Goal: Task Accomplishment & Management: Complete application form

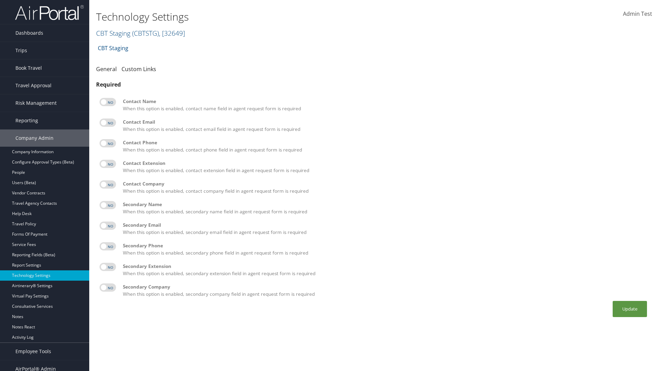
click at [108, 102] on label at bounding box center [108, 102] width 16 height 8
click at [107, 102] on input "checkbox" at bounding box center [105, 103] width 4 height 4
checkbox input "true"
click at [108, 123] on label at bounding box center [108, 122] width 16 height 8
click at [107, 123] on input "checkbox" at bounding box center [105, 124] width 4 height 4
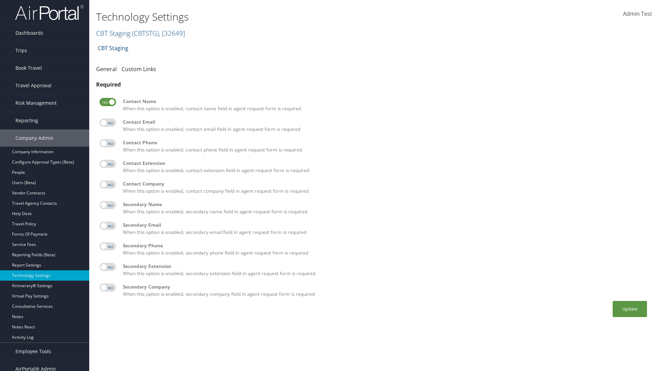
checkbox input "true"
click at [108, 143] on label at bounding box center [108, 143] width 16 height 8
click at [107, 143] on input "checkbox" at bounding box center [105, 144] width 4 height 4
checkbox input "true"
click at [108, 164] on label at bounding box center [108, 164] width 16 height 8
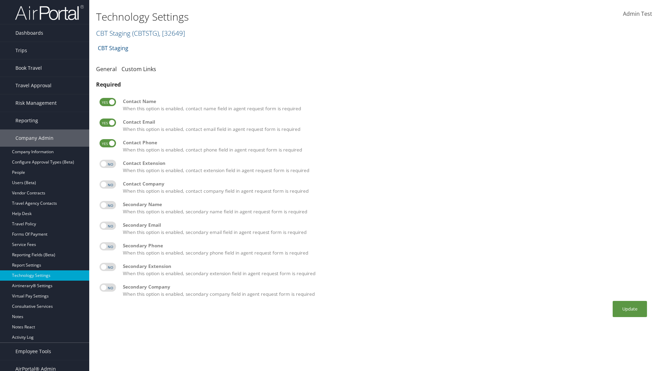
click at [107, 164] on input "checkbox" at bounding box center [105, 165] width 4 height 4
checkbox input "true"
click at [108, 184] on label at bounding box center [108, 184] width 16 height 8
click at [107, 184] on input "checkbox" at bounding box center [105, 185] width 4 height 4
checkbox input "true"
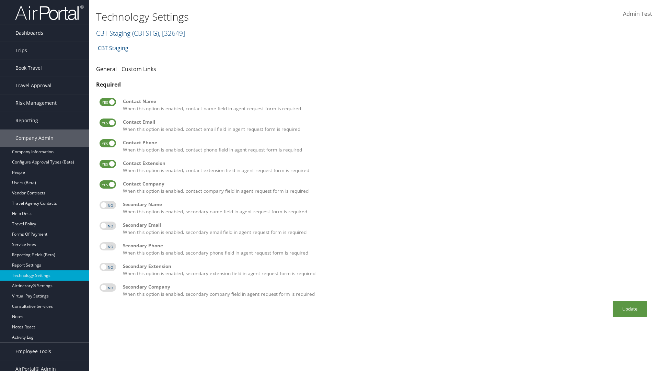
click at [108, 205] on label at bounding box center [108, 205] width 16 height 8
click at [107, 205] on input "checkbox" at bounding box center [105, 206] width 4 height 4
checkbox input "true"
click at [108, 226] on label at bounding box center [108, 225] width 16 height 8
click at [107, 226] on input "checkbox" at bounding box center [105, 226] width 4 height 4
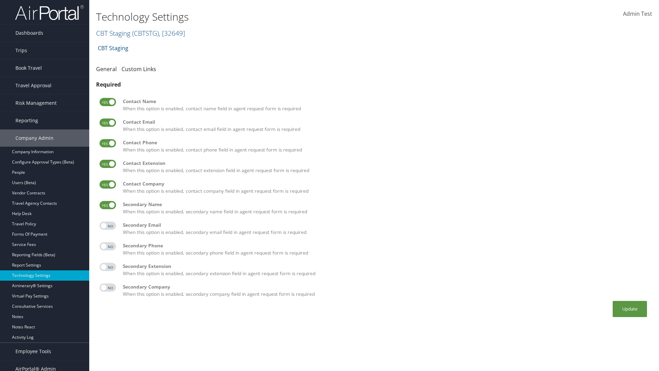
checkbox input "true"
click at [108, 246] on label at bounding box center [108, 246] width 16 height 8
click at [107, 246] on input "checkbox" at bounding box center [105, 247] width 4 height 4
checkbox input "true"
click at [108, 267] on label at bounding box center [108, 267] width 16 height 8
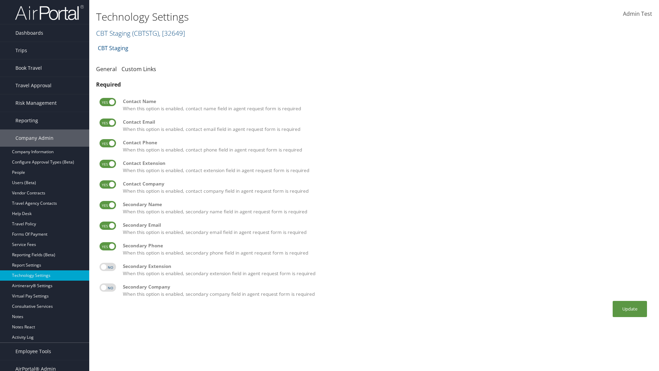
click at [107, 267] on input "checkbox" at bounding box center [105, 268] width 4 height 4
checkbox input "true"
click at [108, 287] on label at bounding box center [108, 287] width 16 height 8
click at [107, 287] on input "checkbox" at bounding box center [105, 288] width 4 height 4
checkbox input "true"
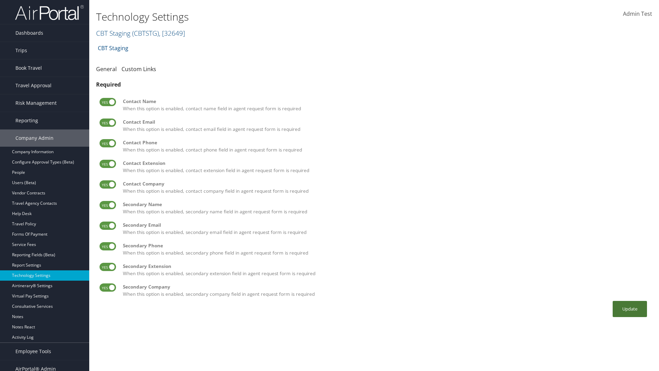
click at [630, 309] on button "Update" at bounding box center [630, 309] width 34 height 16
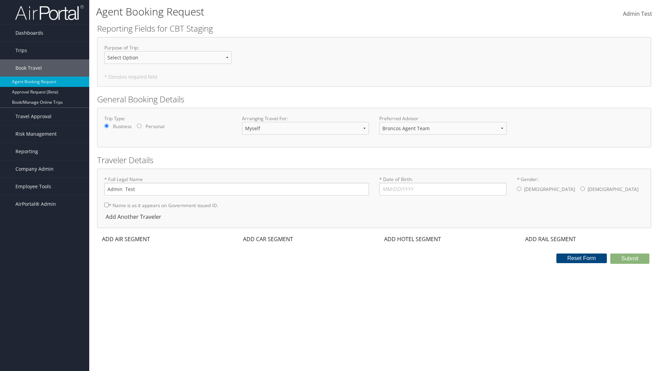
click at [126, 239] on div "ADD AIR SEGMENT" at bounding box center [125, 239] width 56 height 8
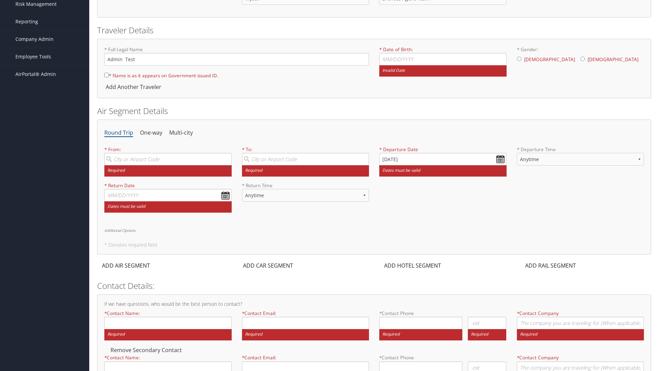
scroll to position [132, 0]
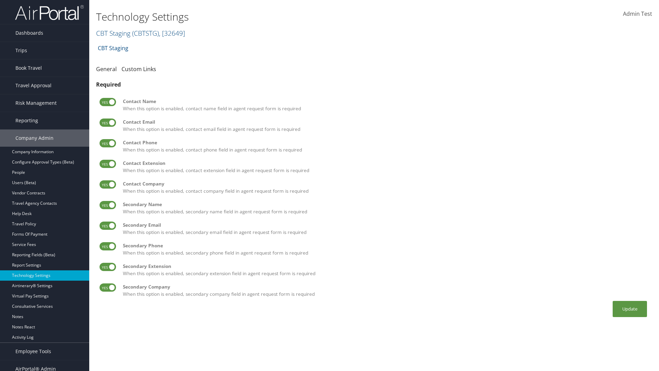
click at [108, 102] on label at bounding box center [108, 102] width 16 height 8
click at [107, 102] on input "checkbox" at bounding box center [105, 103] width 4 height 4
checkbox input "false"
click at [108, 123] on label at bounding box center [108, 122] width 16 height 8
click at [107, 123] on input "checkbox" at bounding box center [105, 124] width 4 height 4
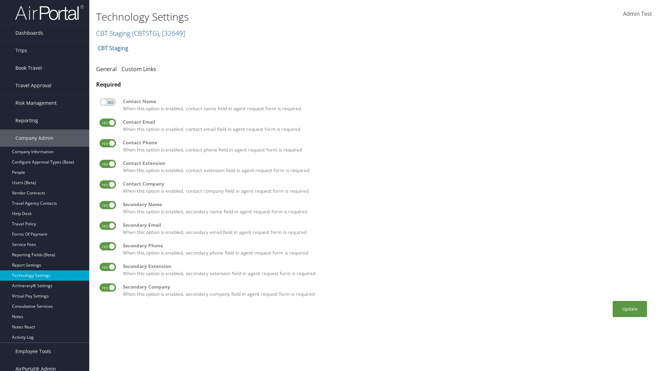
checkbox input "false"
click at [108, 143] on label at bounding box center [108, 143] width 16 height 8
click at [107, 143] on input "checkbox" at bounding box center [105, 144] width 4 height 4
checkbox input "false"
click at [108, 164] on label at bounding box center [108, 164] width 16 height 8
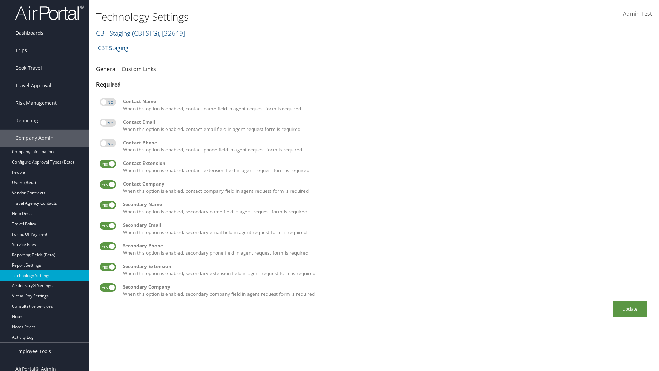
click at [107, 164] on input "checkbox" at bounding box center [105, 165] width 4 height 4
checkbox input "false"
click at [108, 184] on label at bounding box center [108, 184] width 16 height 8
click at [107, 184] on input "checkbox" at bounding box center [105, 185] width 4 height 4
checkbox input "false"
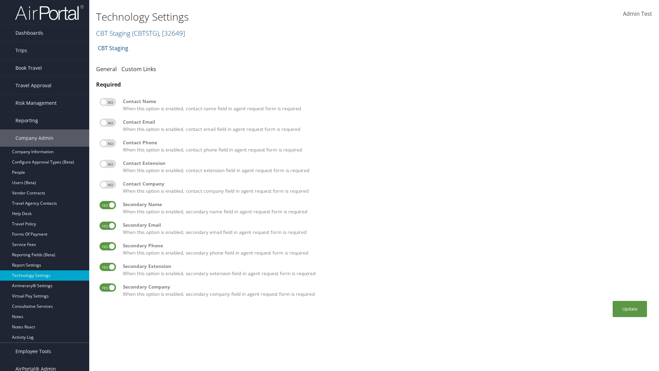
click at [108, 205] on label at bounding box center [108, 205] width 16 height 8
click at [107, 205] on input "checkbox" at bounding box center [105, 206] width 4 height 4
checkbox input "false"
click at [108, 226] on label at bounding box center [108, 225] width 16 height 8
click at [107, 226] on input "checkbox" at bounding box center [105, 226] width 4 height 4
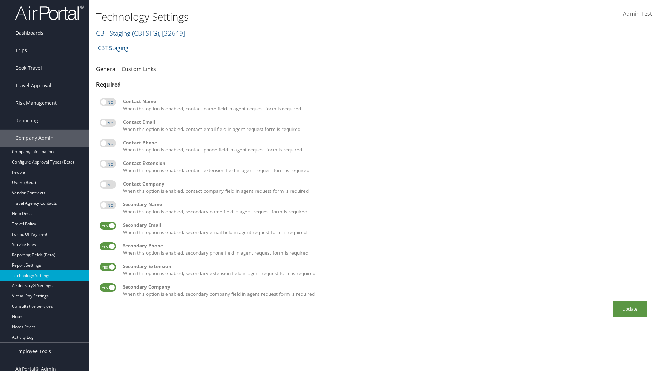
checkbox input "false"
click at [108, 246] on label at bounding box center [108, 246] width 16 height 8
click at [107, 246] on input "checkbox" at bounding box center [105, 247] width 4 height 4
checkbox input "false"
click at [108, 267] on label at bounding box center [108, 267] width 16 height 8
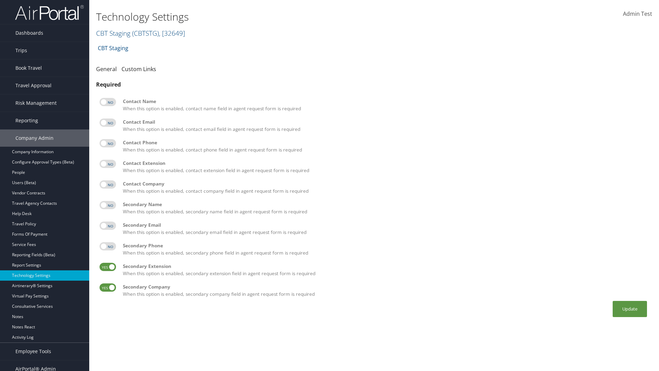
click at [107, 267] on input "checkbox" at bounding box center [105, 268] width 4 height 4
checkbox input "false"
click at [108, 287] on label at bounding box center [108, 287] width 16 height 8
click at [107, 287] on input "checkbox" at bounding box center [105, 288] width 4 height 4
checkbox input "false"
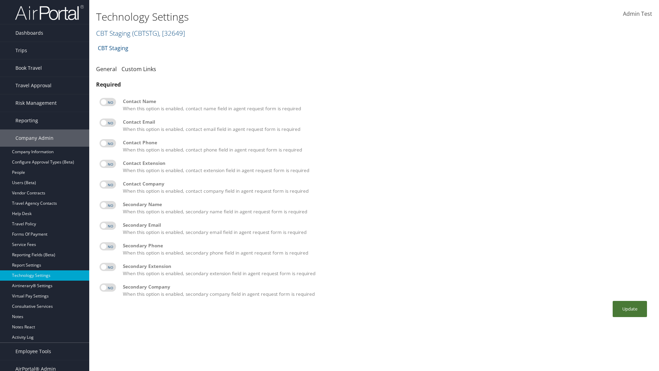
click at [630, 309] on button "Update" at bounding box center [630, 309] width 34 height 16
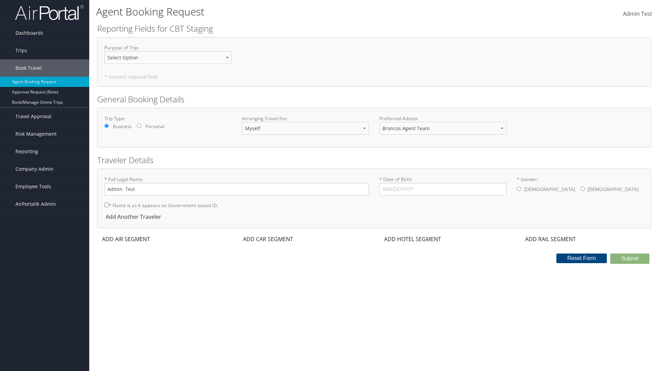
click at [126, 239] on div "ADD AIR SEGMENT" at bounding box center [125, 239] width 56 height 8
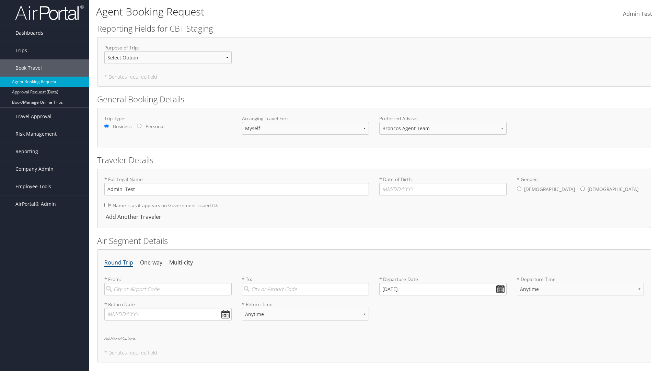
scroll to position [104, 0]
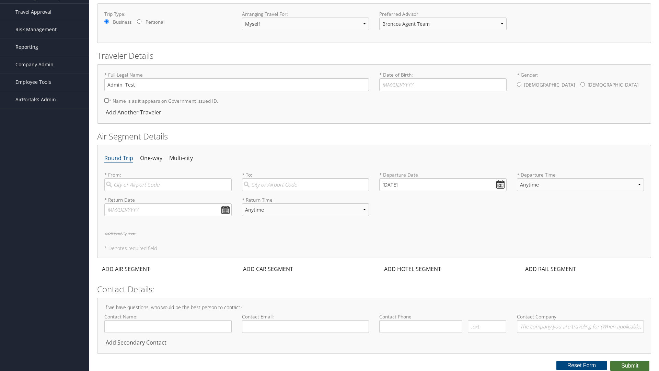
click at [630, 366] on button "Submit" at bounding box center [629, 365] width 39 height 10
